Goal: Transaction & Acquisition: Purchase product/service

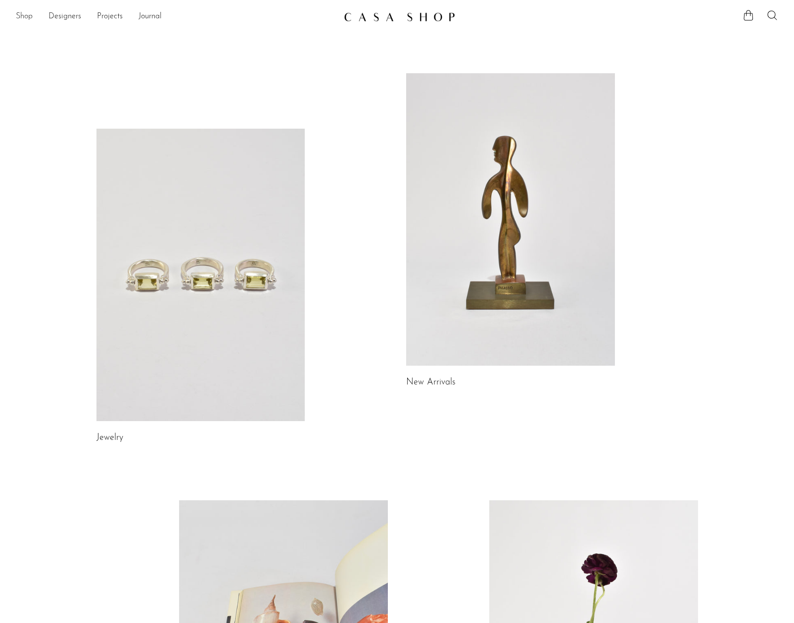
click at [17, 16] on link "Shop" at bounding box center [24, 16] width 17 height 13
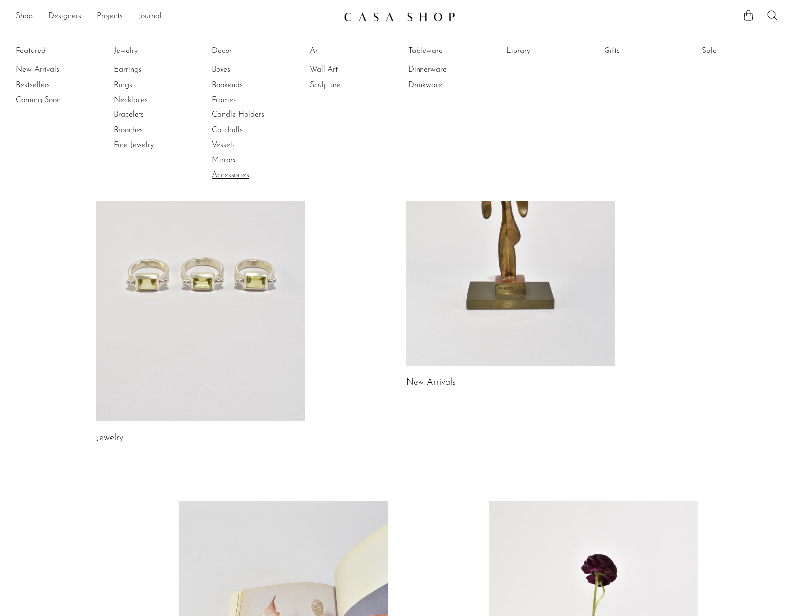
click at [240, 173] on link "Accessories" at bounding box center [249, 175] width 74 height 11
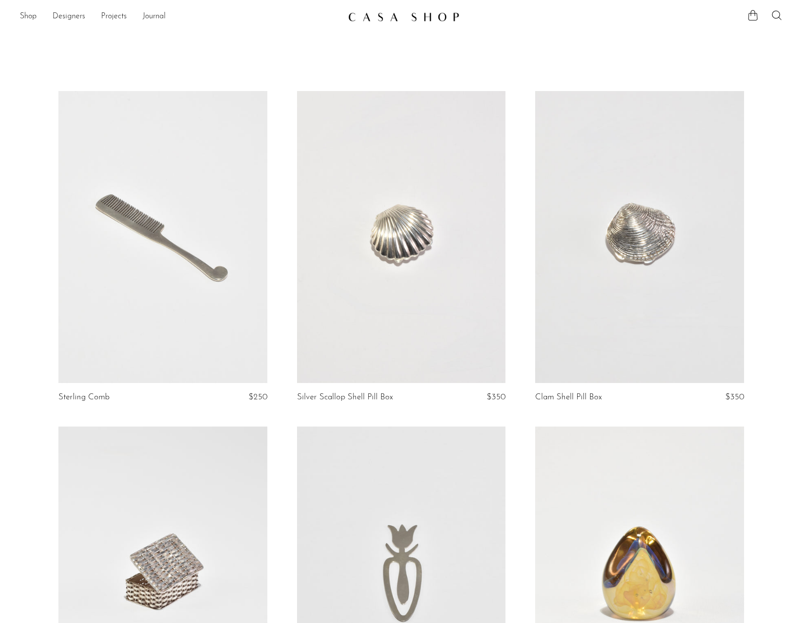
scroll to position [2, 0]
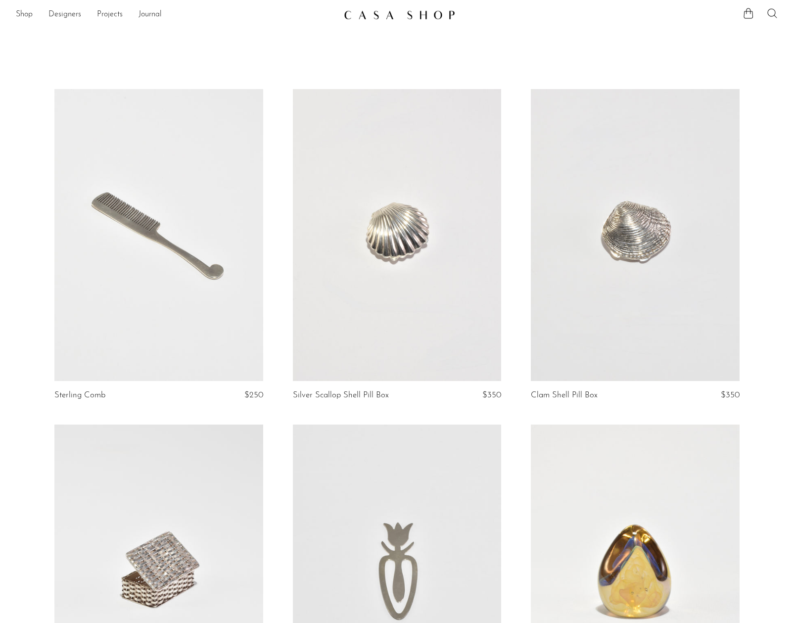
click at [773, 10] on icon at bounding box center [773, 13] width 12 height 12
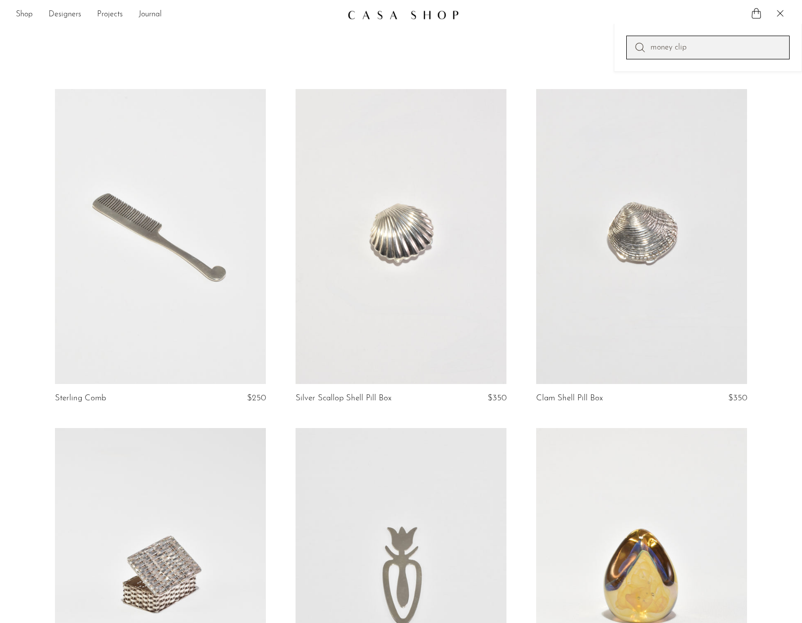
type input "money clip"
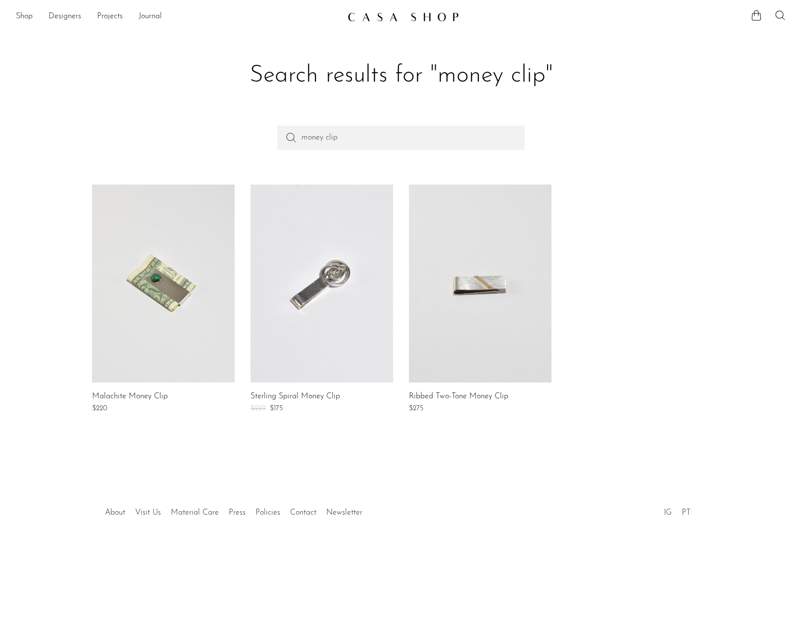
click at [450, 294] on link at bounding box center [480, 284] width 143 height 198
click at [146, 277] on link at bounding box center [163, 284] width 143 height 198
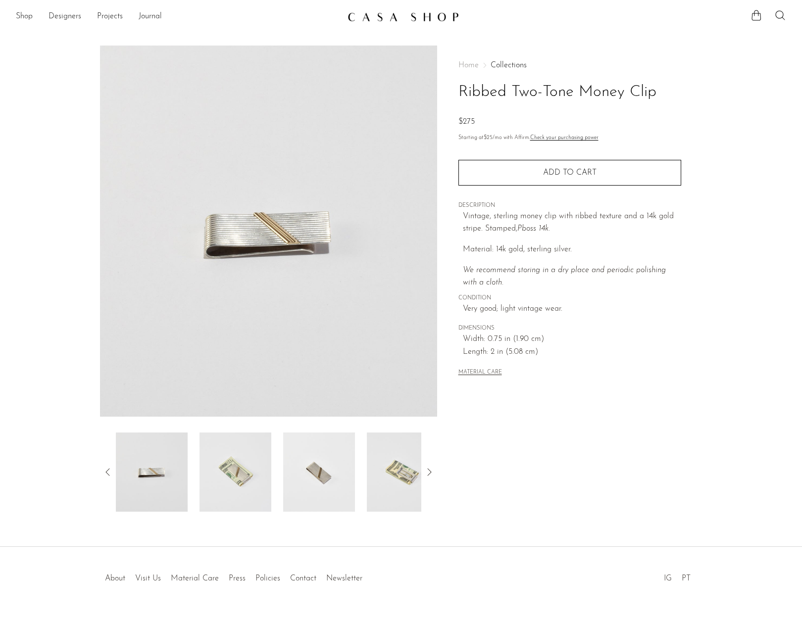
click at [330, 480] on img at bounding box center [319, 472] width 72 height 79
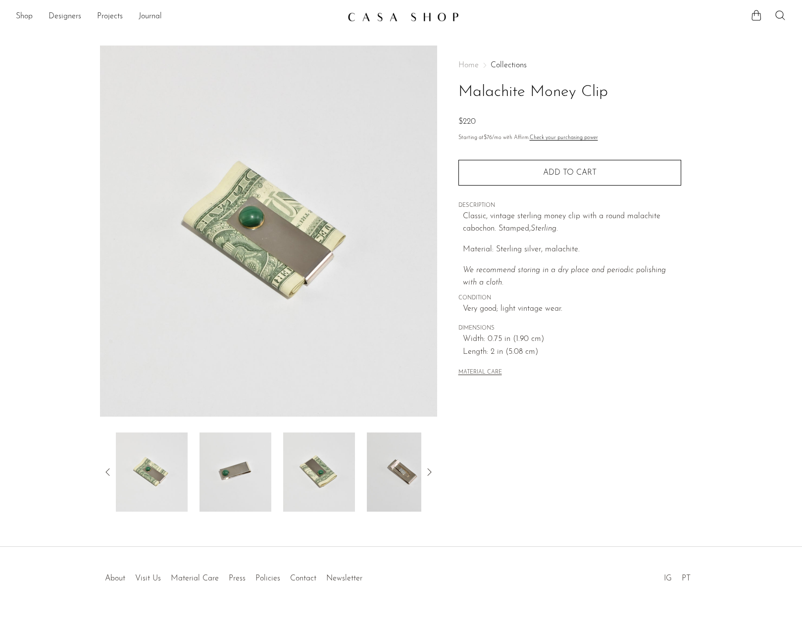
scroll to position [2, 0]
click at [258, 223] on img at bounding box center [268, 229] width 337 height 371
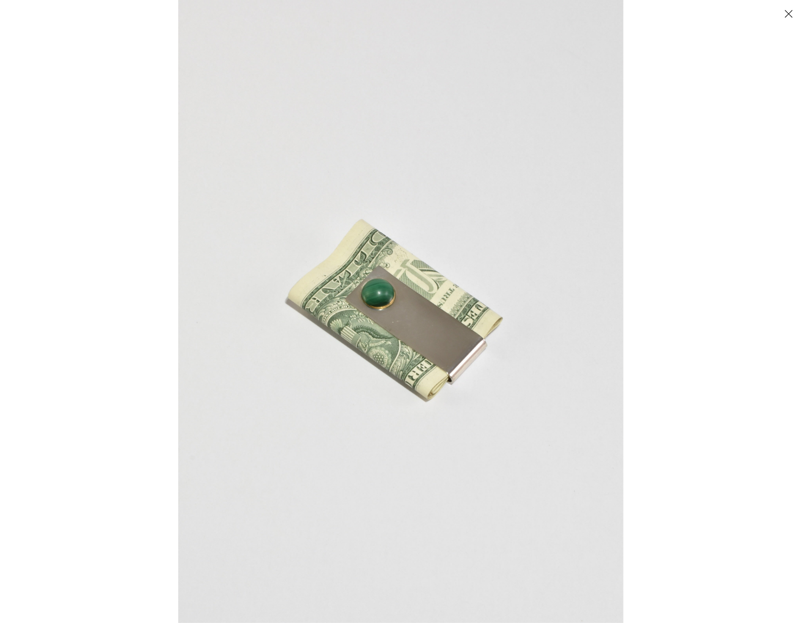
click at [356, 306] on img at bounding box center [400, 311] width 445 height 623
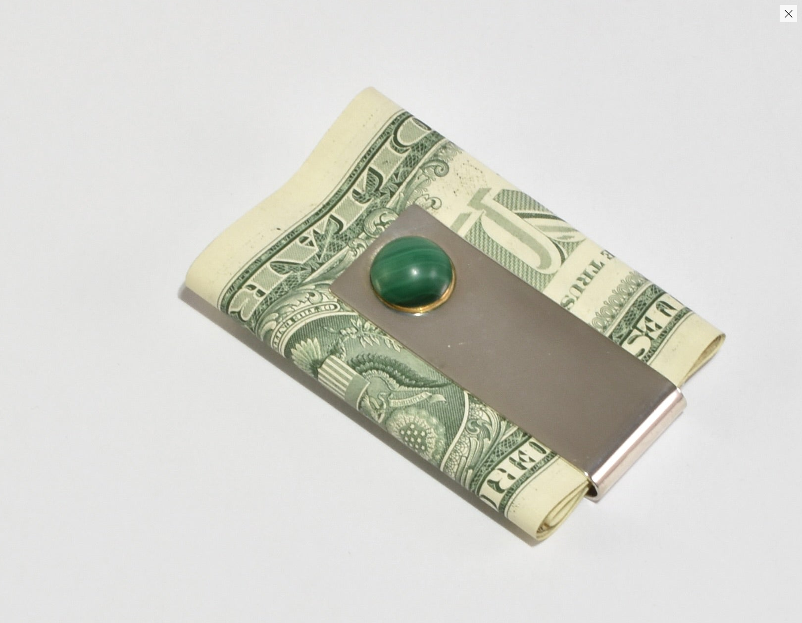
click at [790, 20] on button "Close" at bounding box center [788, 13] width 17 height 17
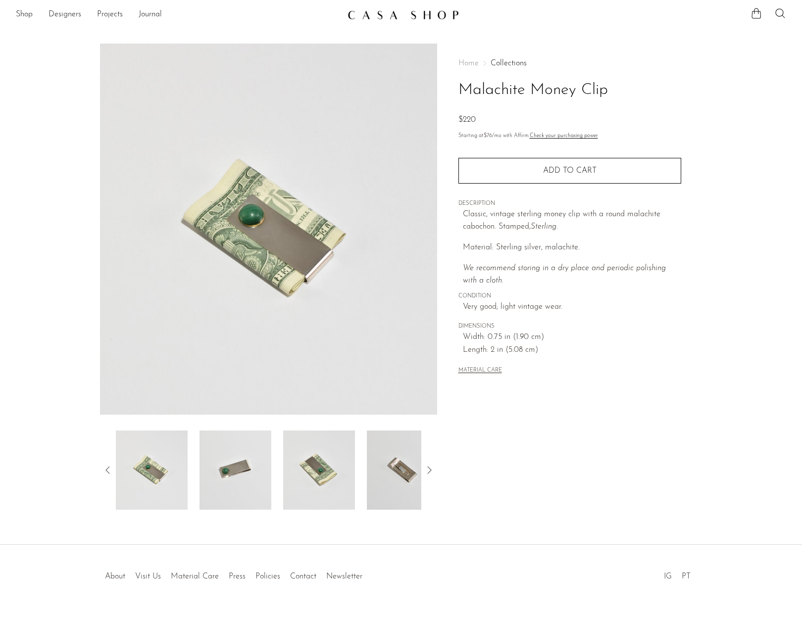
click at [395, 446] on img at bounding box center [403, 470] width 72 height 79
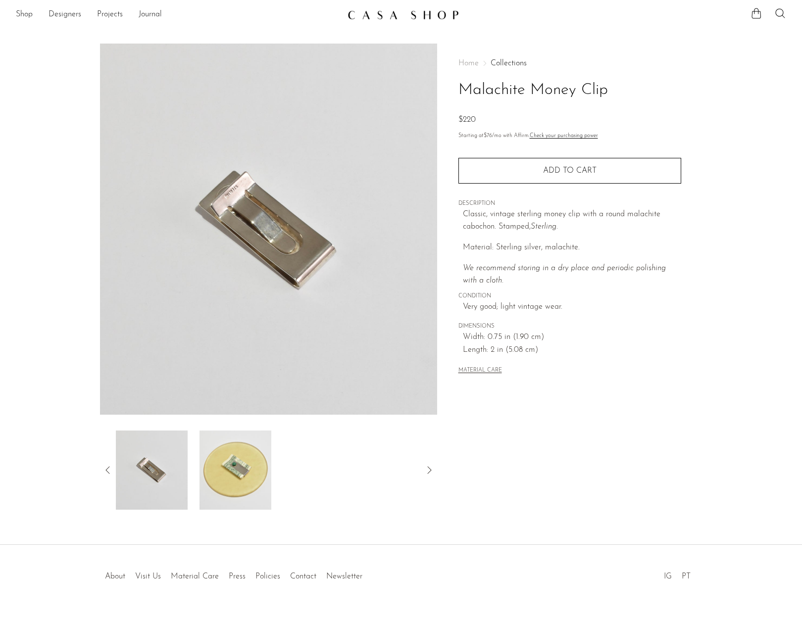
click at [247, 443] on img at bounding box center [235, 470] width 72 height 79
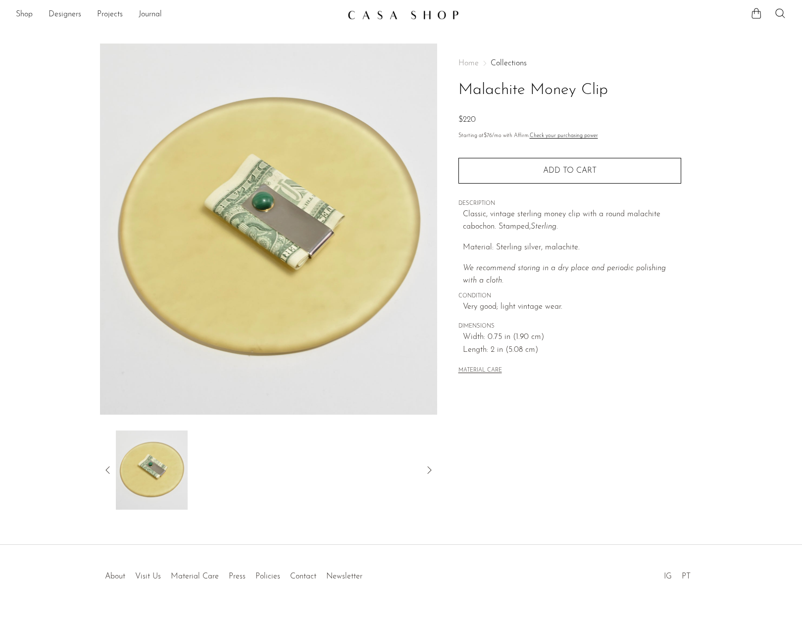
click at [108, 470] on icon at bounding box center [108, 470] width 12 height 12
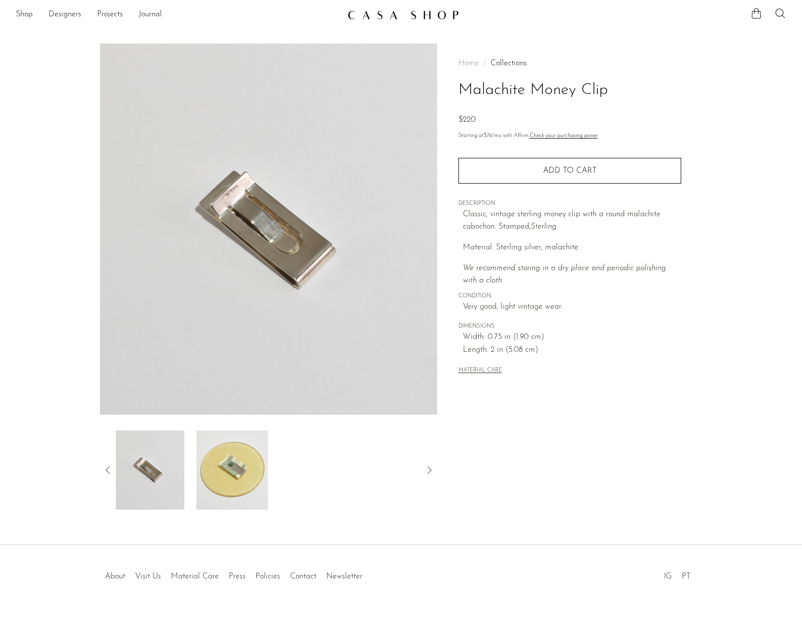
click at [167, 476] on img at bounding box center [149, 470] width 72 height 79
click at [112, 472] on icon at bounding box center [108, 470] width 12 height 12
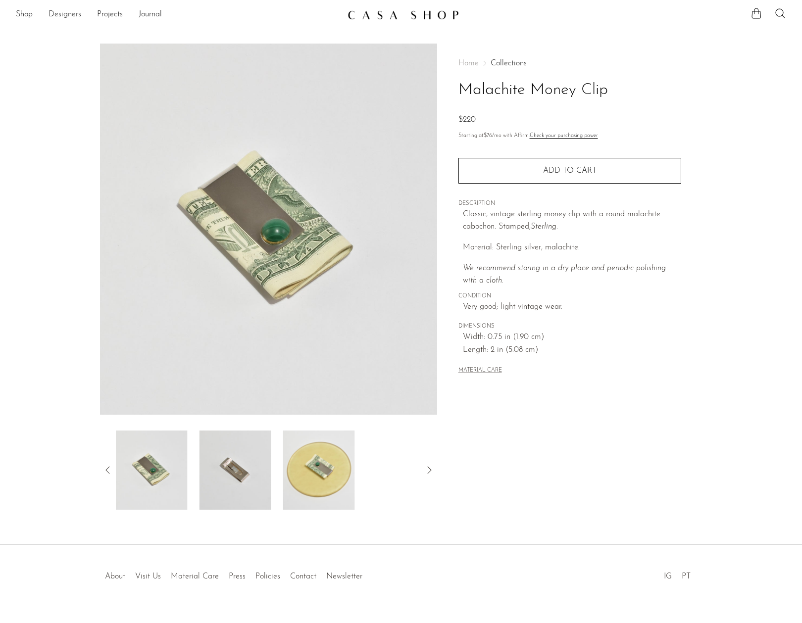
click at [169, 480] on img at bounding box center [152, 470] width 72 height 79
click at [215, 471] on img at bounding box center [235, 470] width 72 height 79
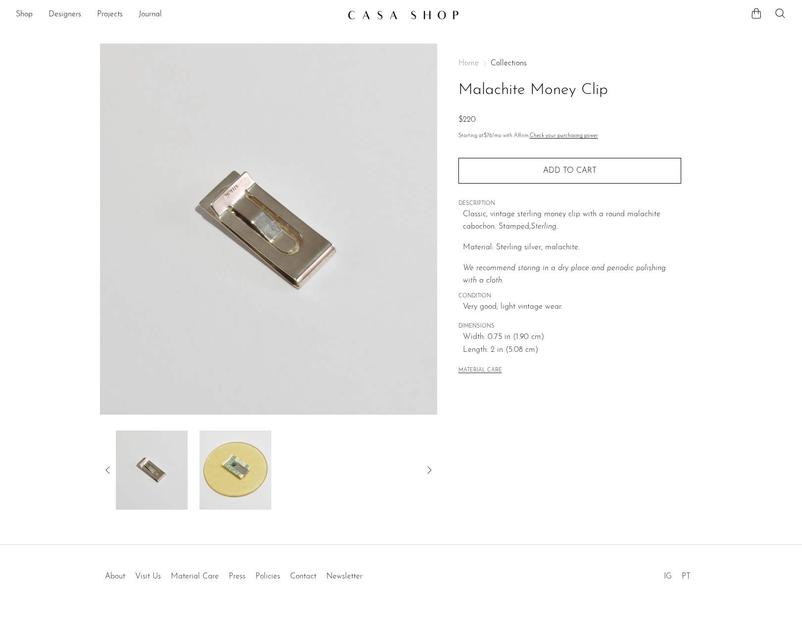
click at [133, 447] on img at bounding box center [152, 470] width 72 height 79
click at [110, 471] on icon at bounding box center [108, 470] width 12 height 12
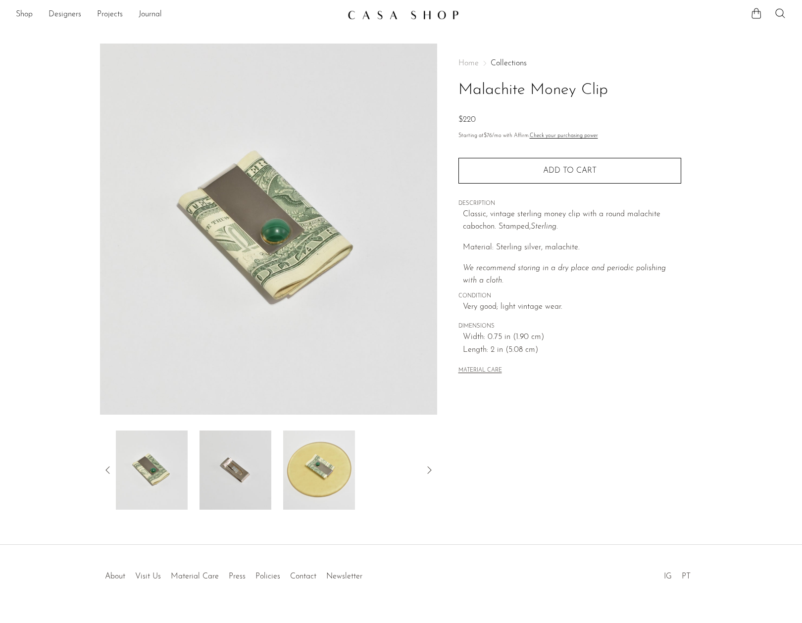
click at [144, 469] on img at bounding box center [152, 470] width 72 height 79
